Goal: Information Seeking & Learning: Compare options

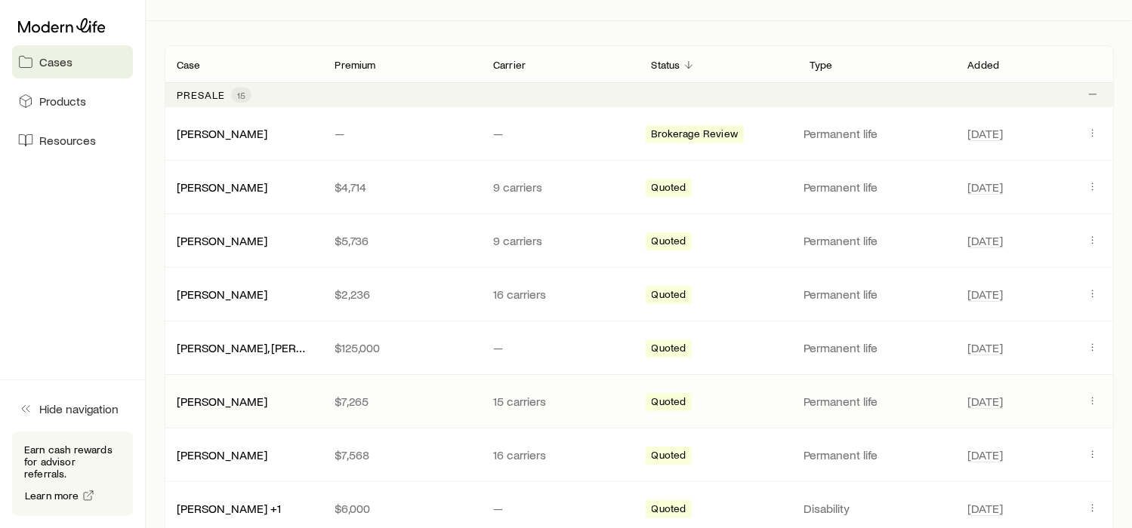
scroll to position [283, 0]
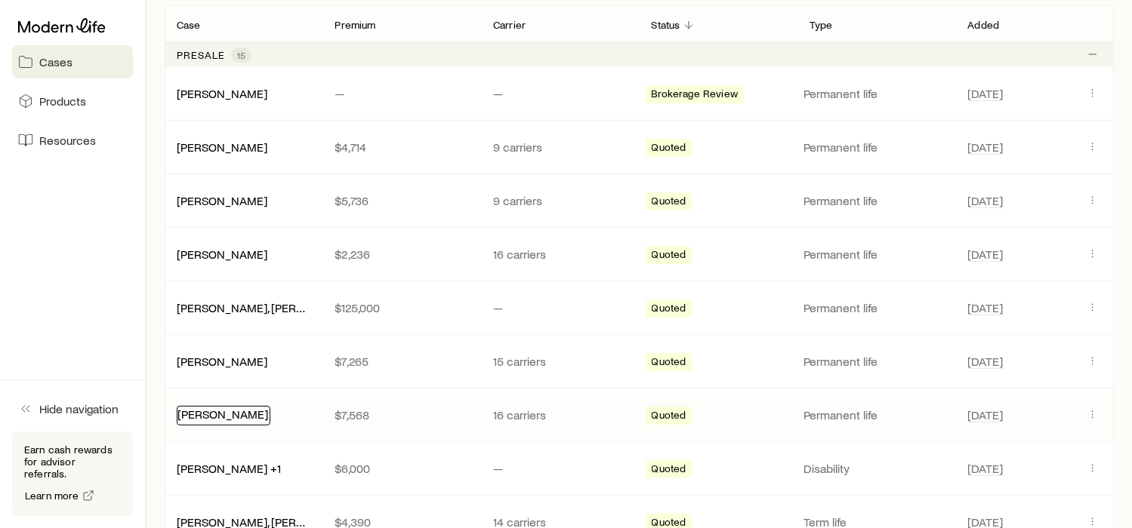
click at [229, 413] on link "[PERSON_NAME]" at bounding box center [222, 414] width 91 height 14
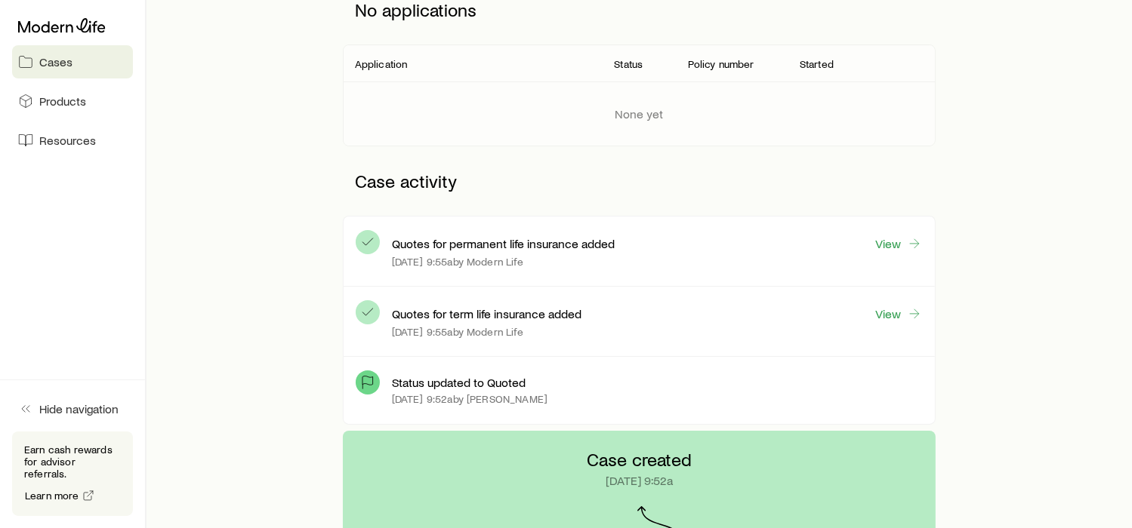
scroll to position [245, 0]
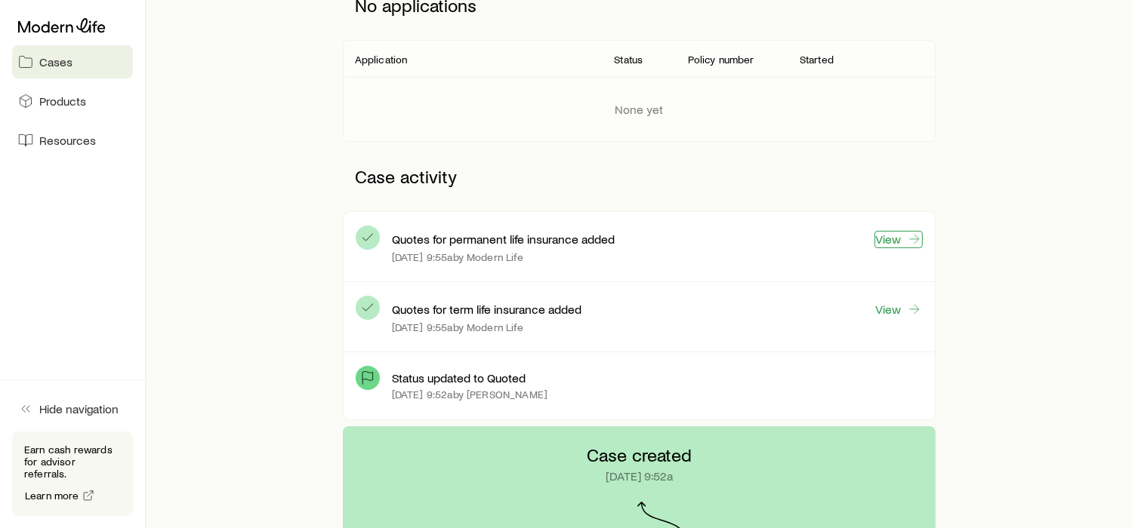
click at [881, 241] on link "View" at bounding box center [898, 239] width 48 height 17
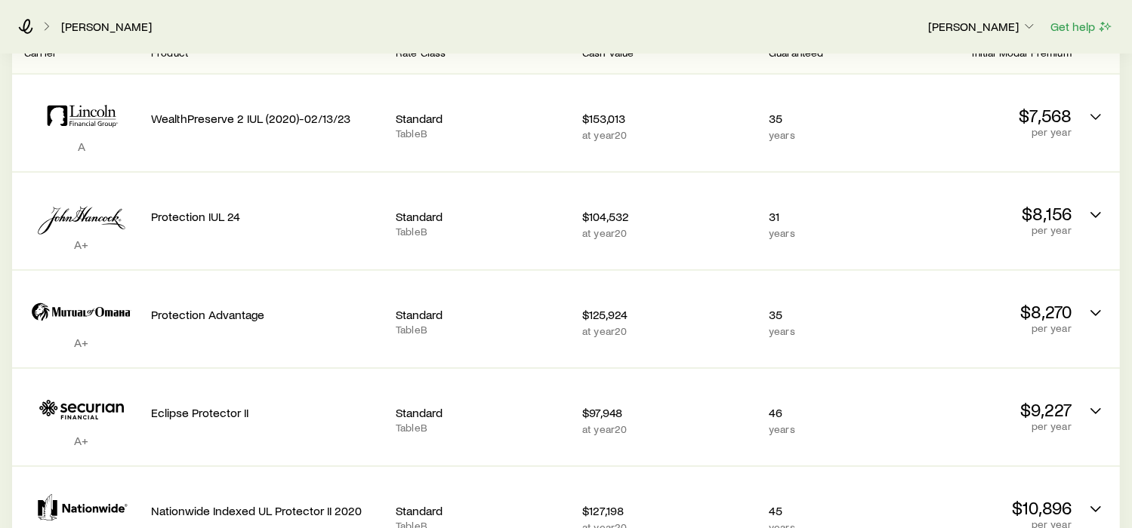
scroll to position [359, 0]
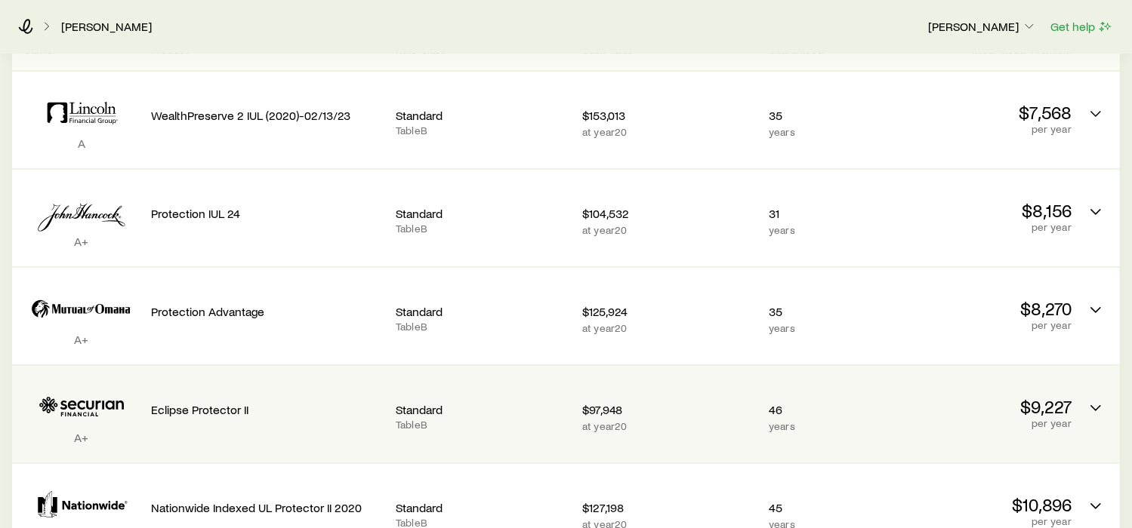
click at [104, 395] on icon "Permanent quotes" at bounding box center [81, 407] width 115 height 46
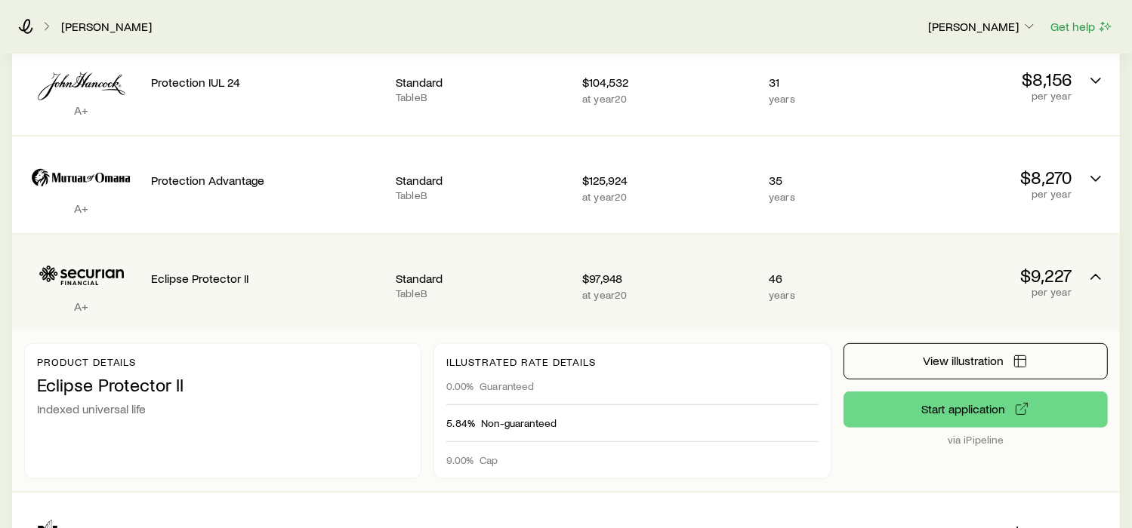
scroll to position [491, 0]
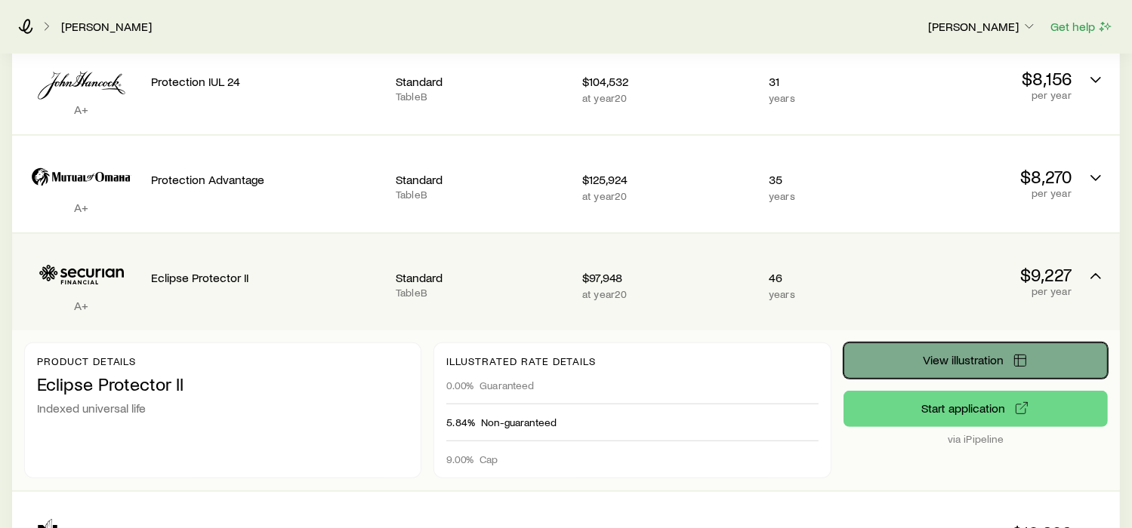
click at [931, 354] on span "View illustration" at bounding box center [963, 360] width 81 height 12
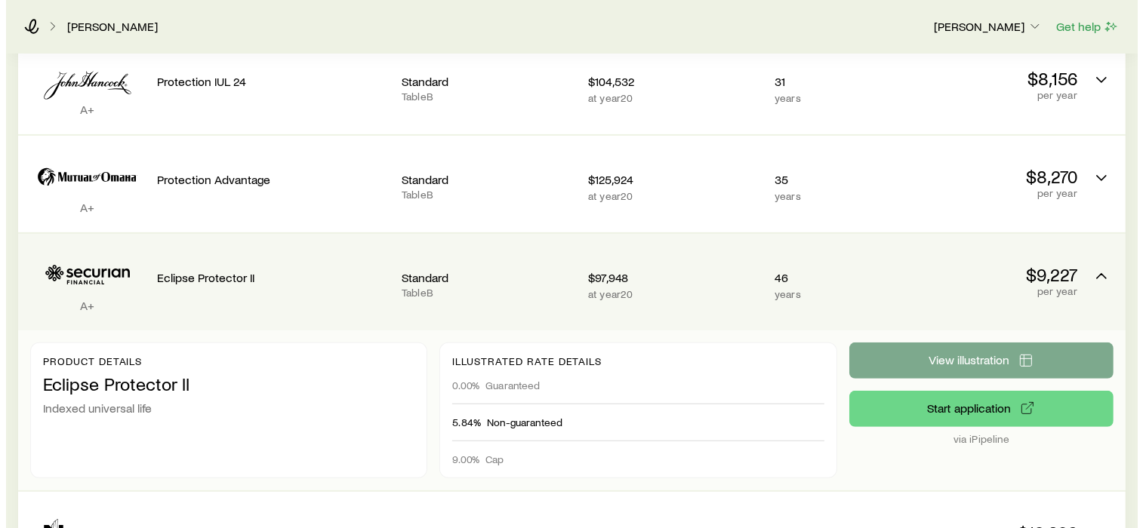
scroll to position [0, 0]
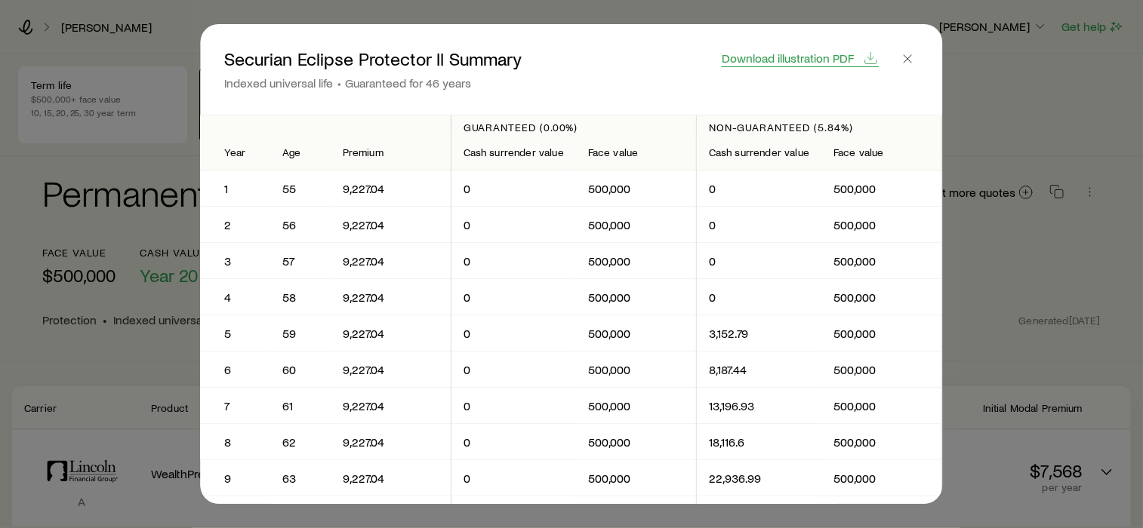
click at [831, 63] on span "Download illustration PDF" at bounding box center [789, 58] width 132 height 12
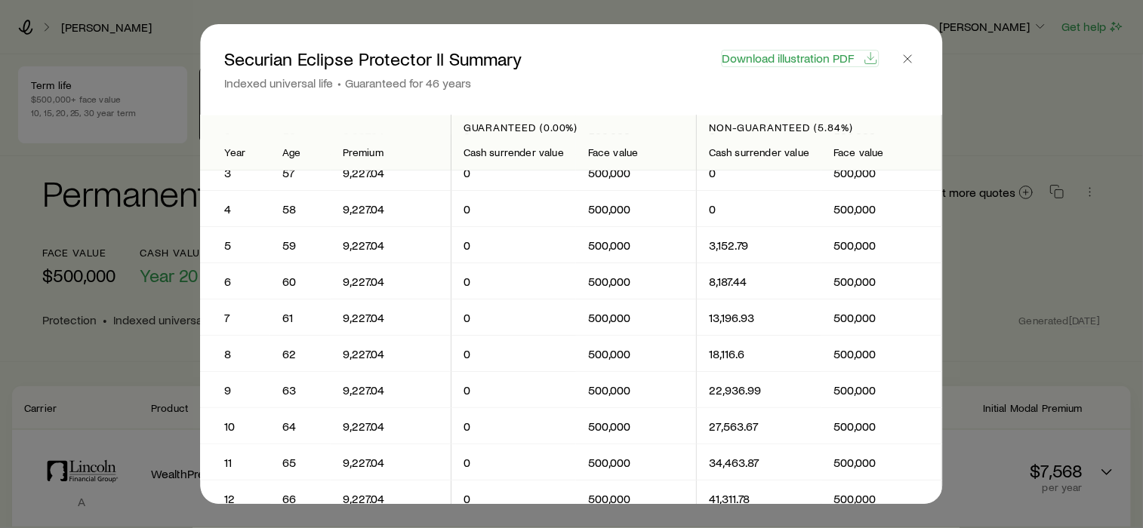
scroll to position [75, 0]
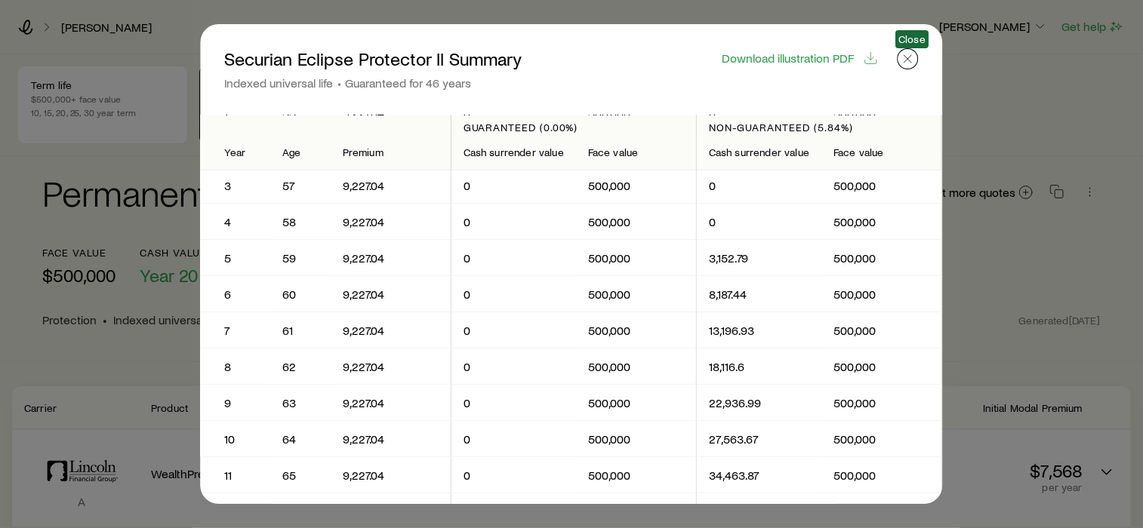
click at [904, 54] on icon "button" at bounding box center [908, 58] width 15 height 15
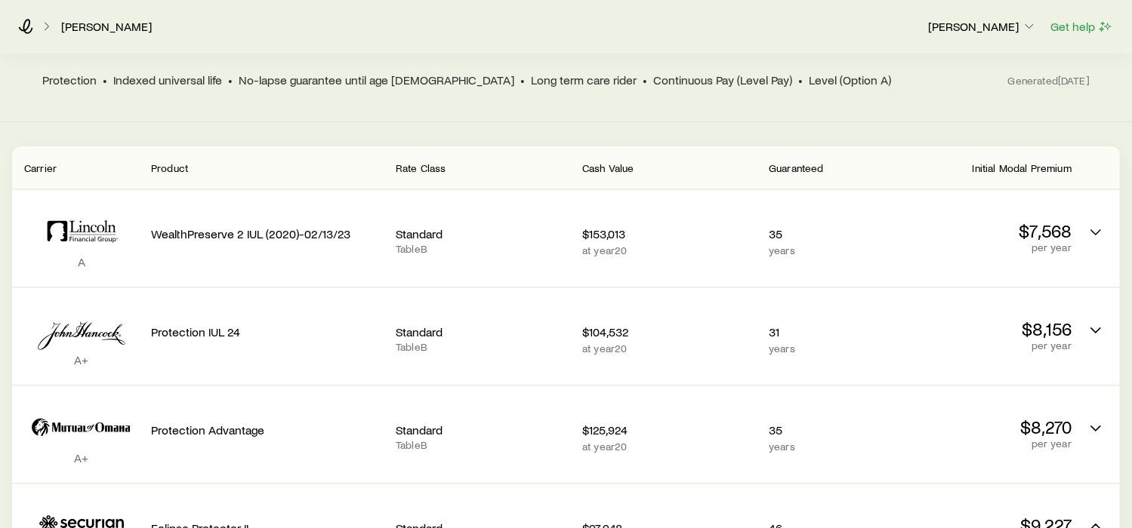
scroll to position [245, 0]
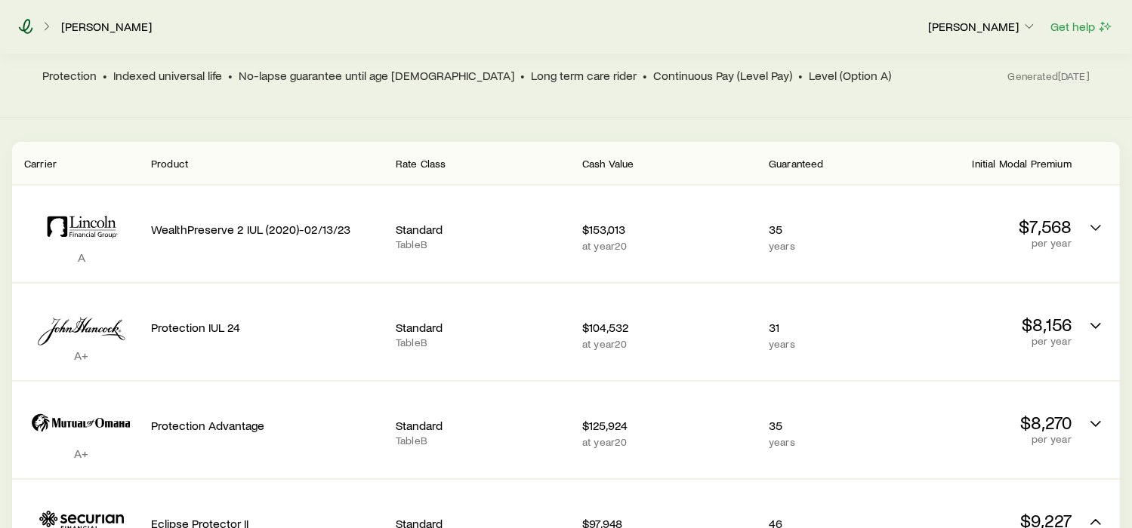
click at [23, 23] on icon at bounding box center [25, 26] width 15 height 15
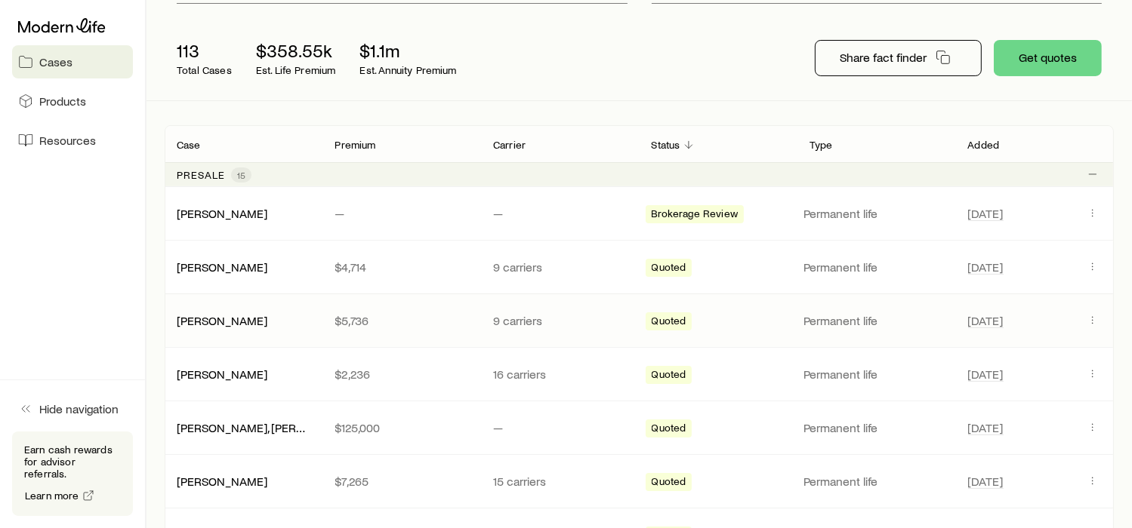
scroll to position [245, 0]
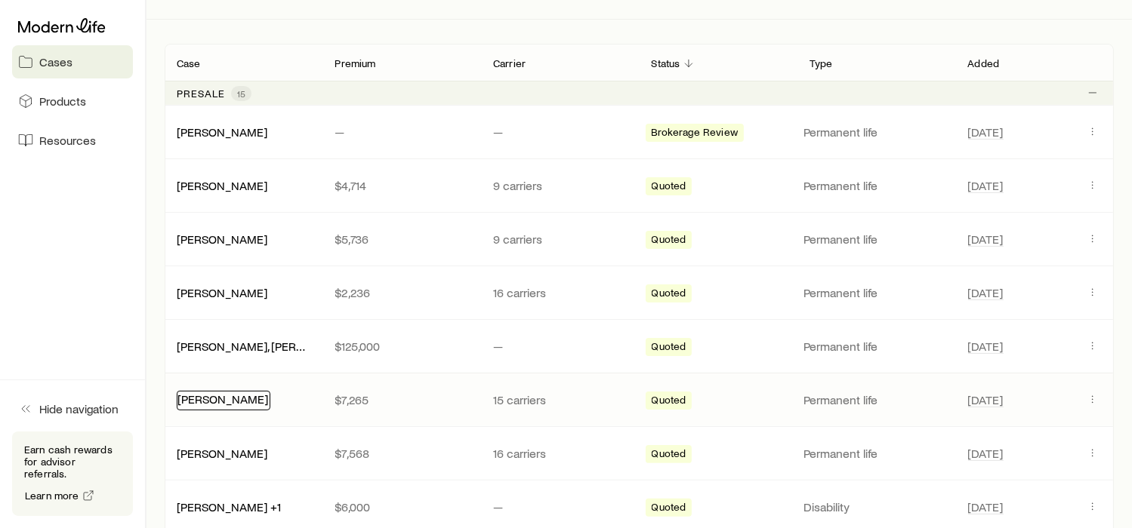
click at [218, 399] on link "[PERSON_NAME]" at bounding box center [222, 399] width 91 height 14
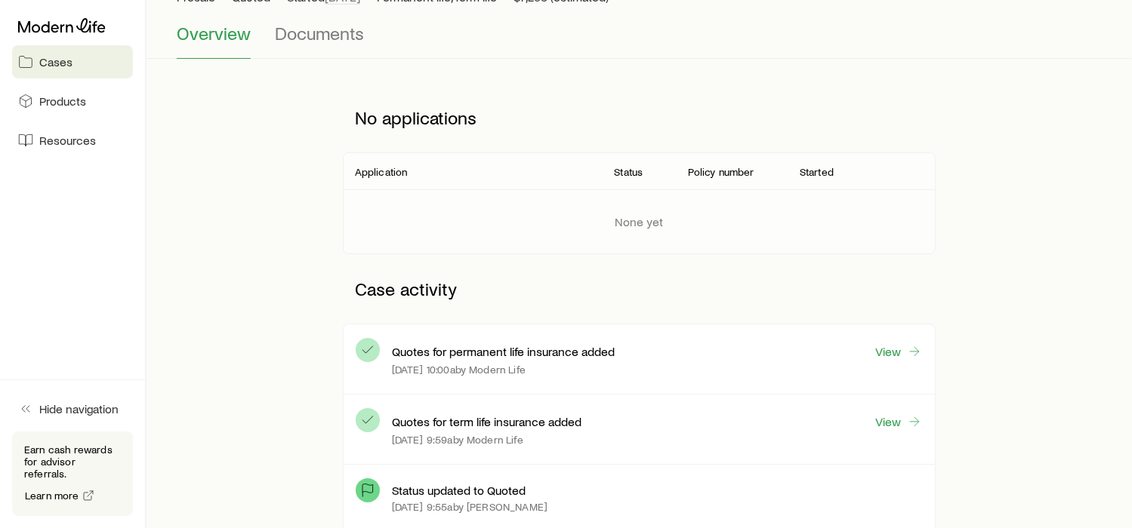
scroll to position [208, 0]
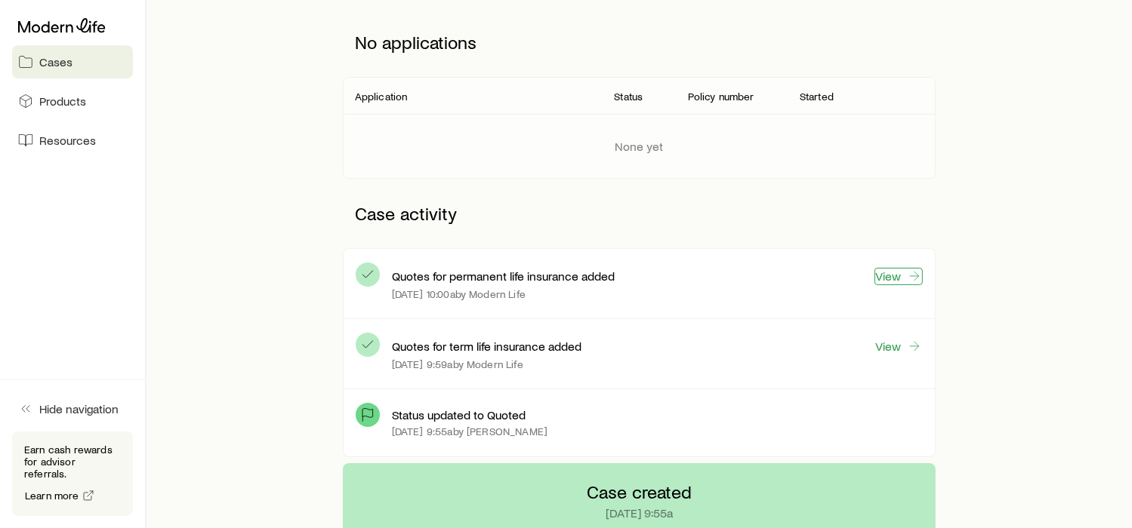
click at [893, 278] on link "View" at bounding box center [898, 276] width 48 height 17
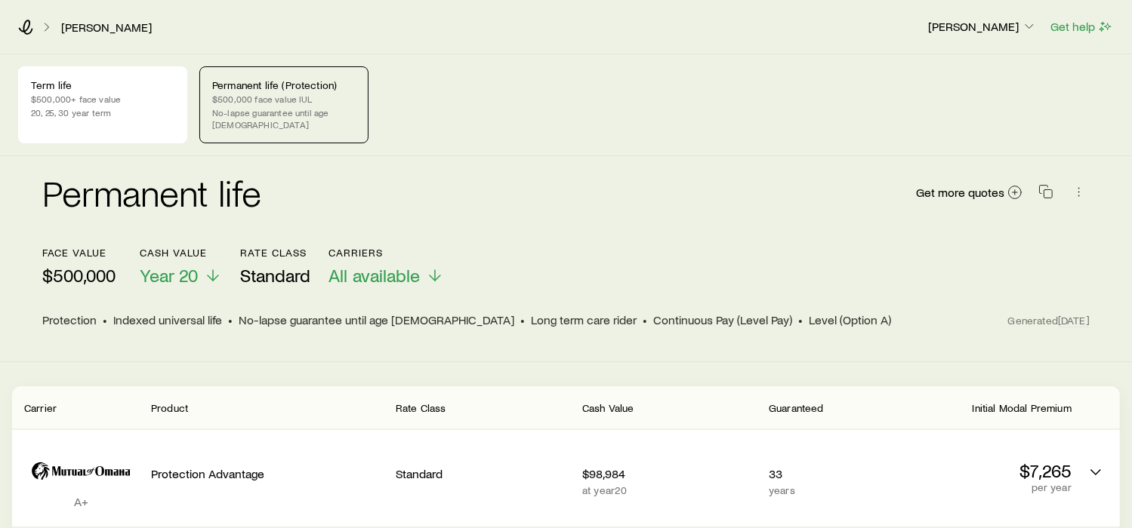
click at [319, 99] on p "$500,000 face value IUL" at bounding box center [283, 99] width 143 height 12
click at [284, 102] on p "$500,000 face value IUL" at bounding box center [283, 99] width 143 height 12
click at [265, 91] on p "Permanent life (Protection)" at bounding box center [283, 85] width 143 height 12
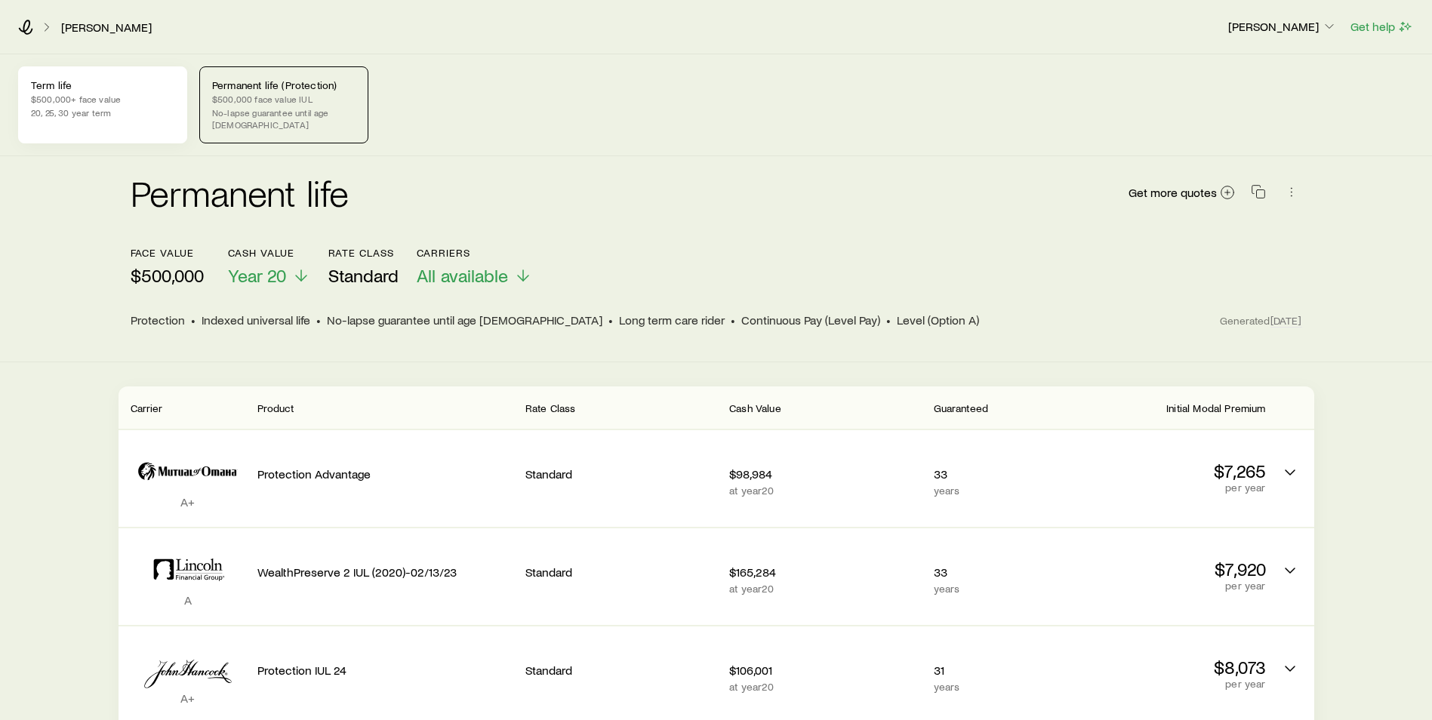
click at [131, 103] on p "$500,000+ face value" at bounding box center [102, 99] width 143 height 12
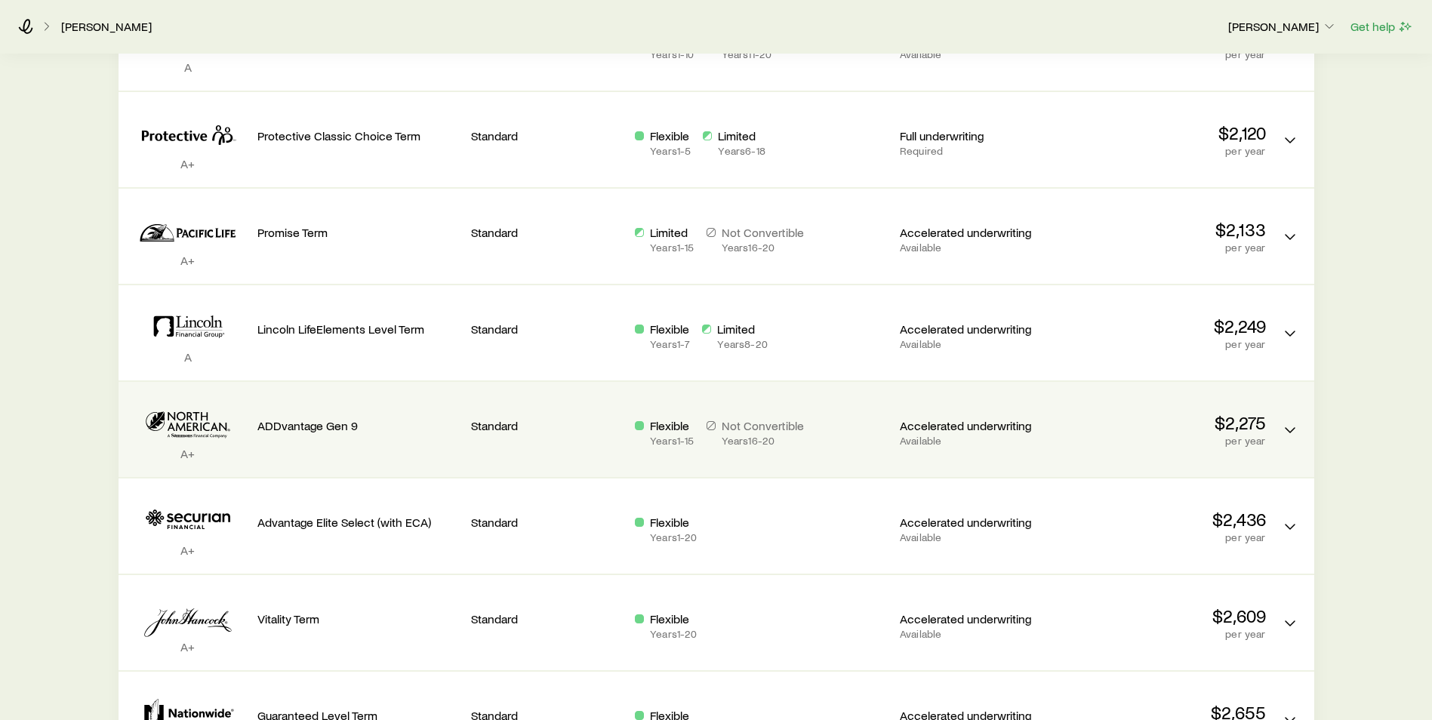
scroll to position [868, 0]
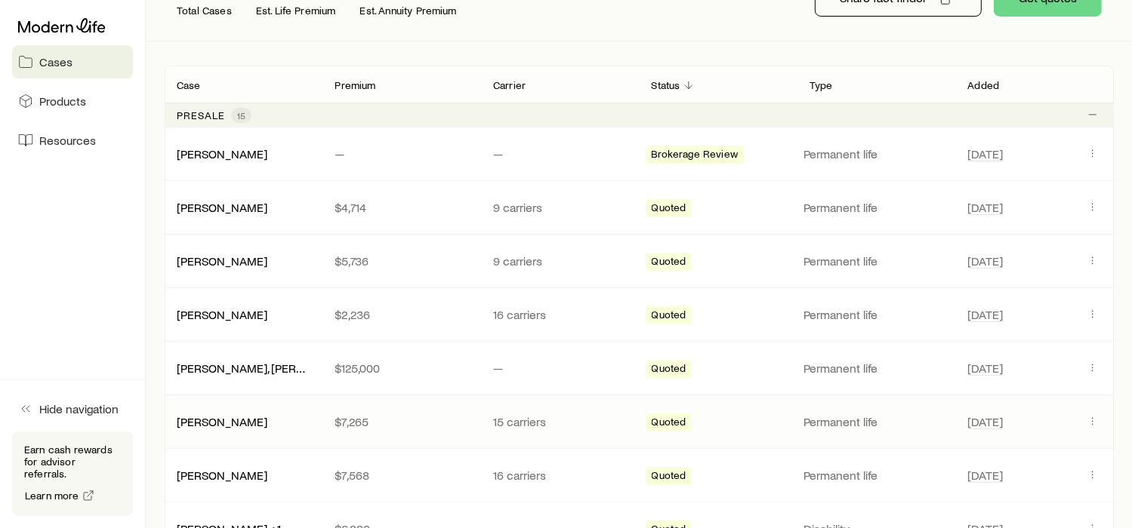
scroll to position [245, 0]
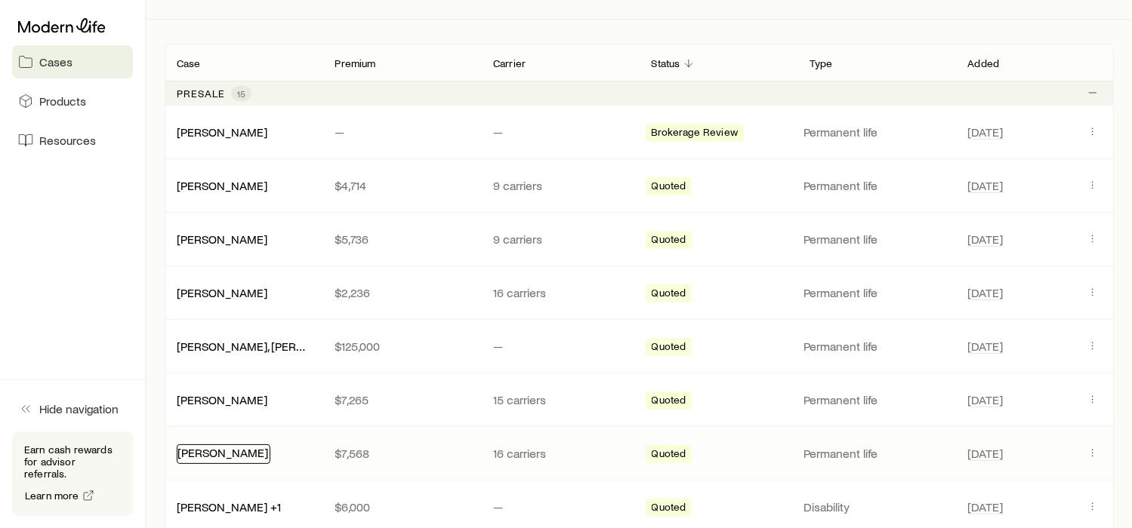
click at [222, 449] on link "[PERSON_NAME]" at bounding box center [222, 452] width 91 height 14
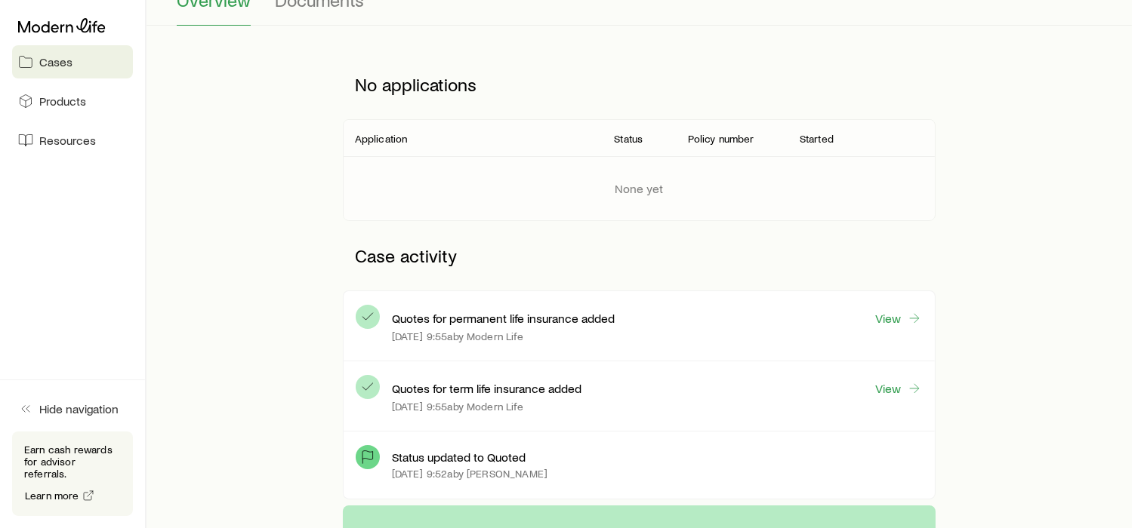
scroll to position [169, 0]
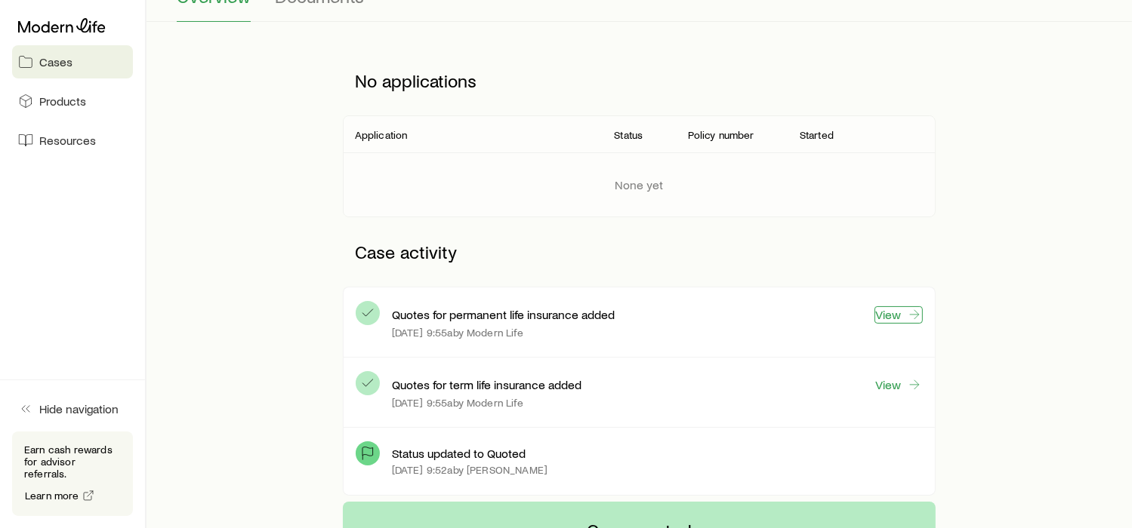
click at [909, 313] on icon at bounding box center [914, 314] width 15 height 15
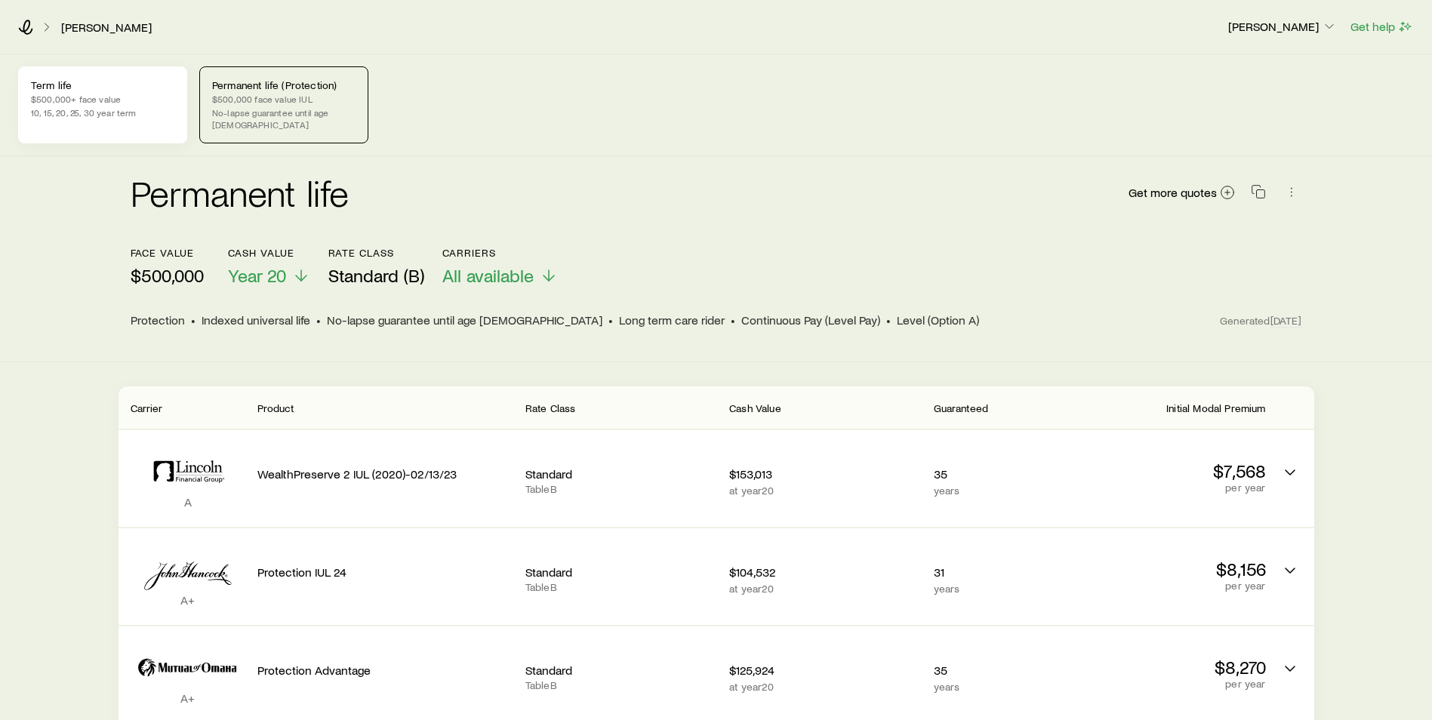
click at [141, 103] on p "$500,000+ face value" at bounding box center [102, 99] width 143 height 12
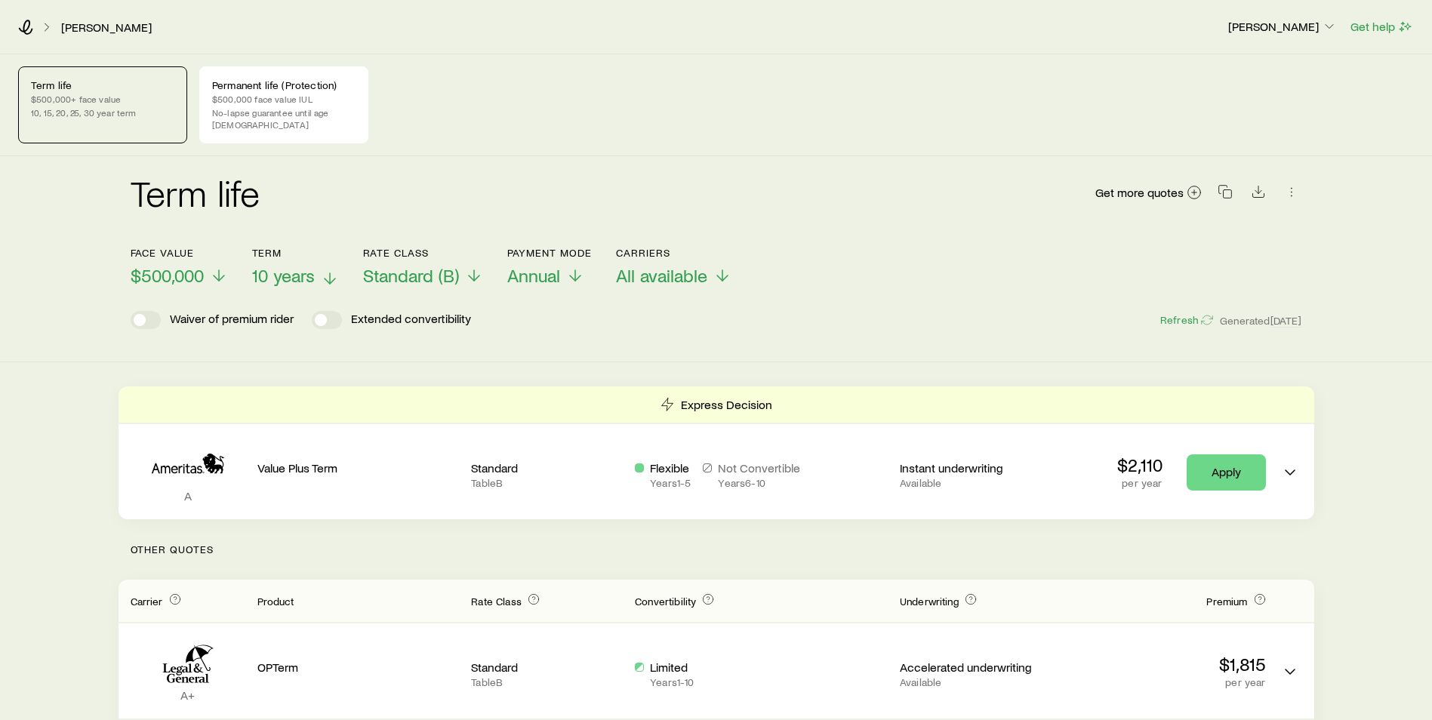
click at [303, 265] on span "10 years" at bounding box center [283, 275] width 63 height 21
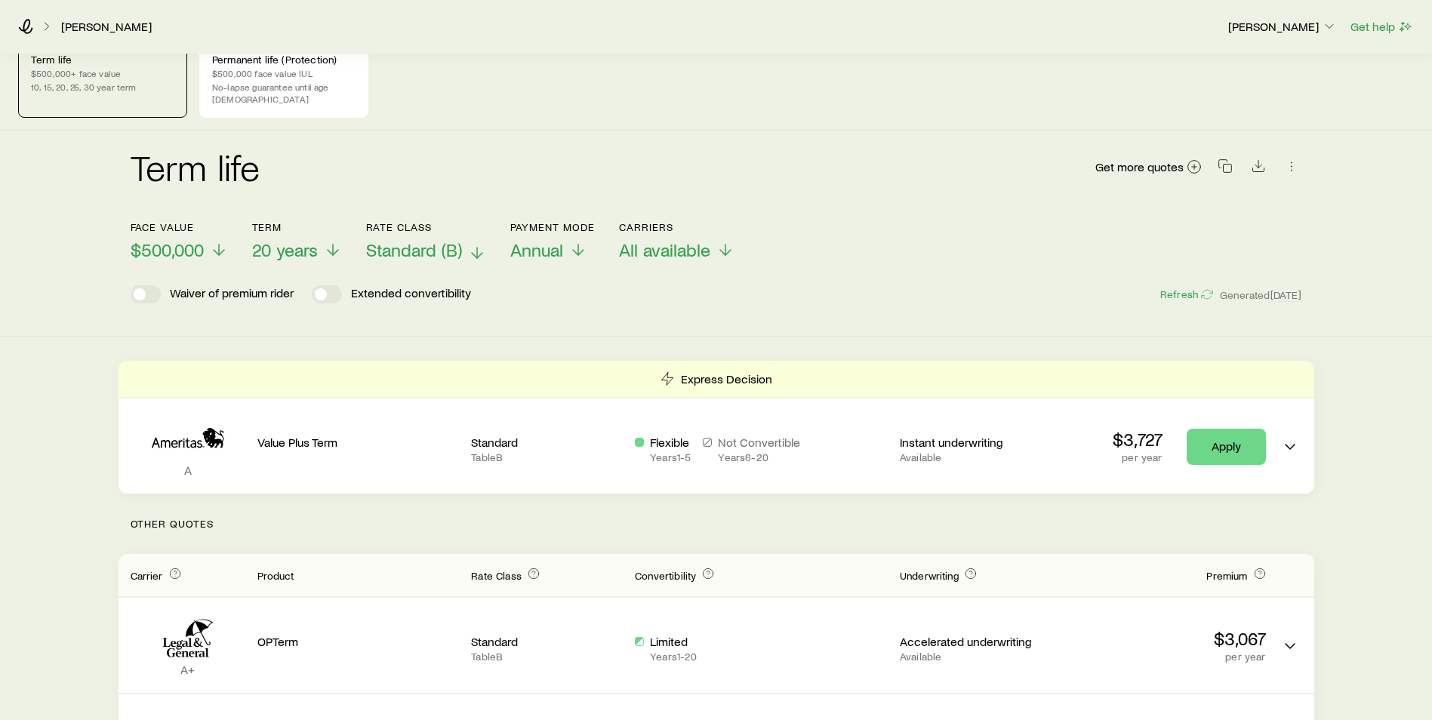
scroll to position [19, 0]
